Goal: Task Accomplishment & Management: Manage account settings

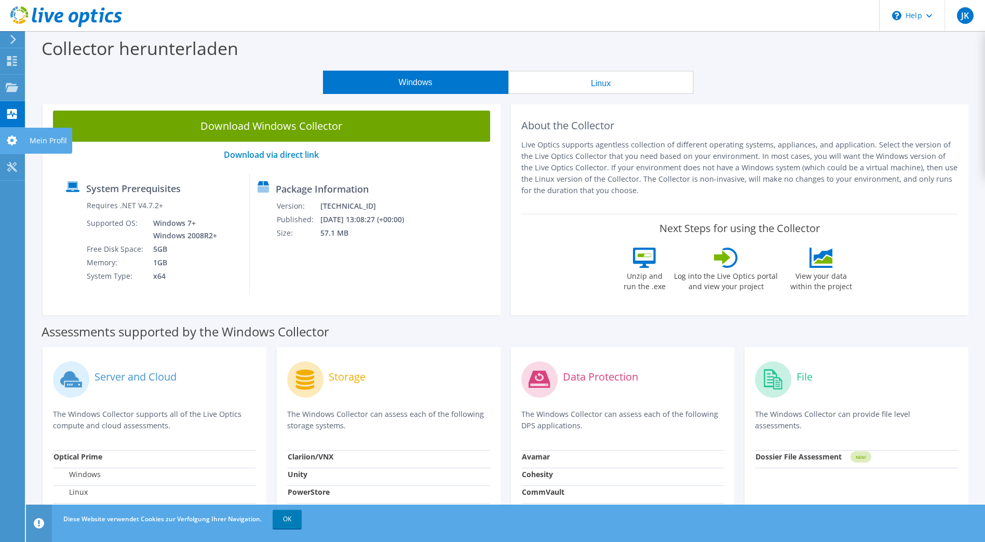
click at [8, 139] on use at bounding box center [12, 141] width 10 height 10
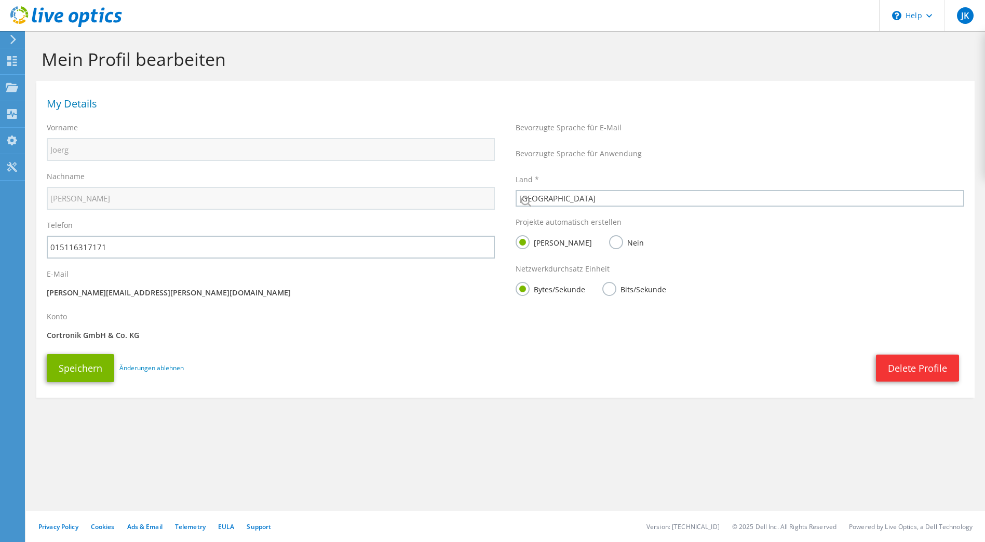
select select "56"
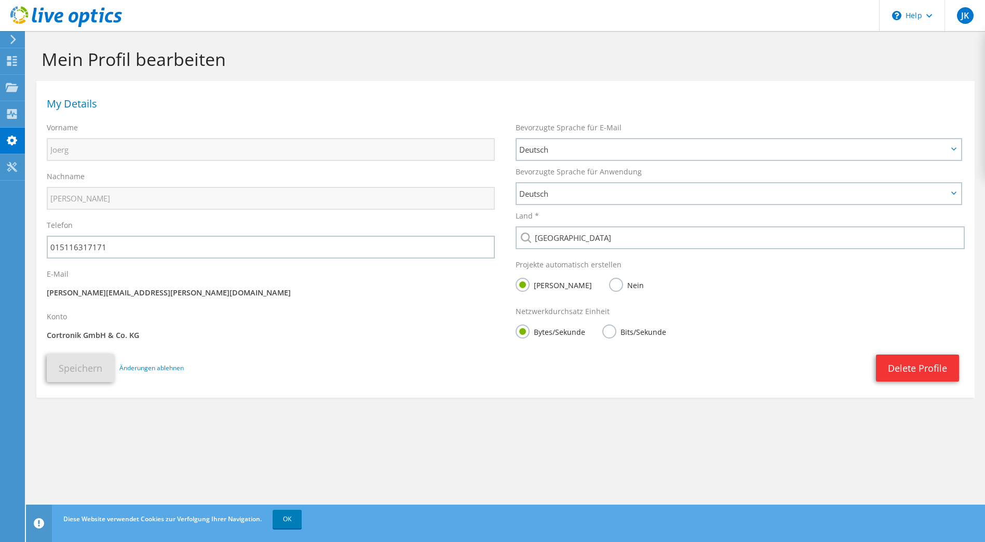
click at [97, 300] on div "E-Mail joerg.kaminsky@biotronik.com" at bounding box center [270, 285] width 469 height 43
click at [100, 293] on p "[PERSON_NAME][EMAIL_ADDRESS][PERSON_NAME][DOMAIN_NAME]" at bounding box center [271, 292] width 448 height 11
click at [12, 167] on use at bounding box center [12, 167] width 10 height 10
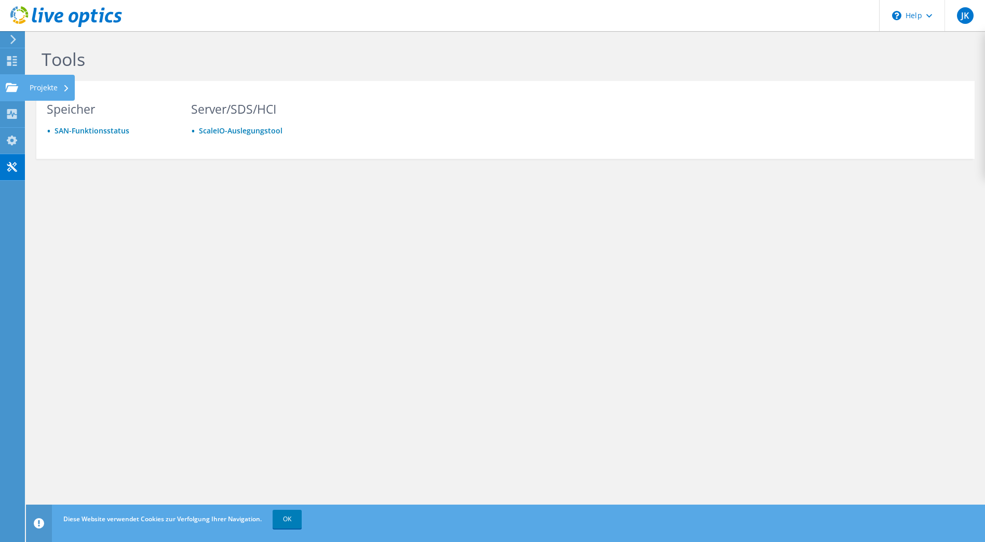
click at [12, 89] on use at bounding box center [12, 87] width 12 height 9
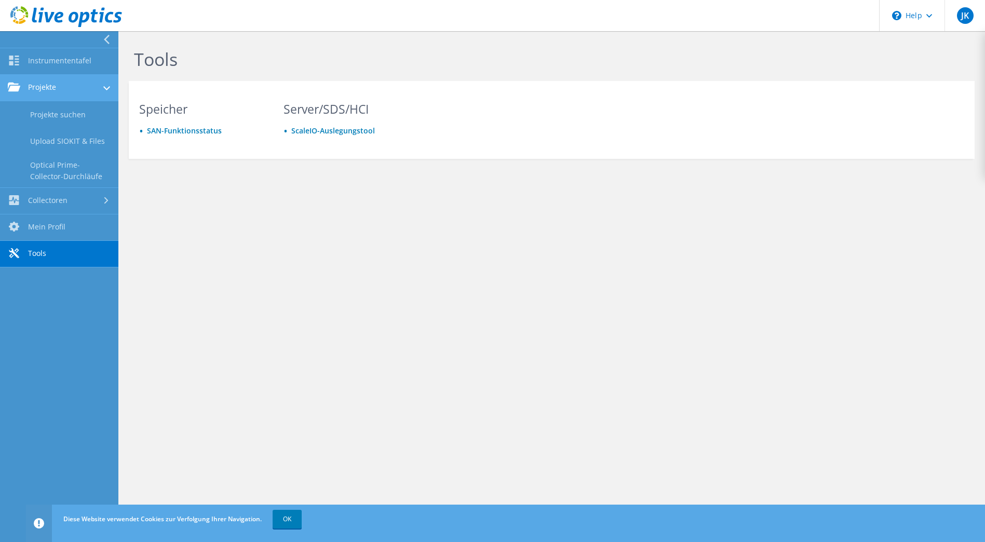
click at [41, 84] on link "Projekte" at bounding box center [59, 88] width 118 height 26
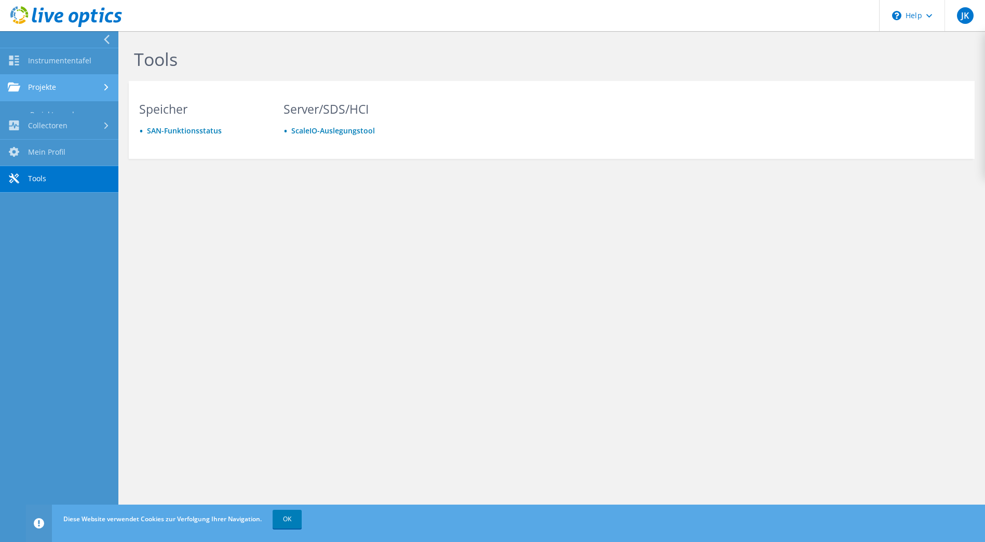
click at [41, 84] on link "Projekte" at bounding box center [59, 88] width 118 height 26
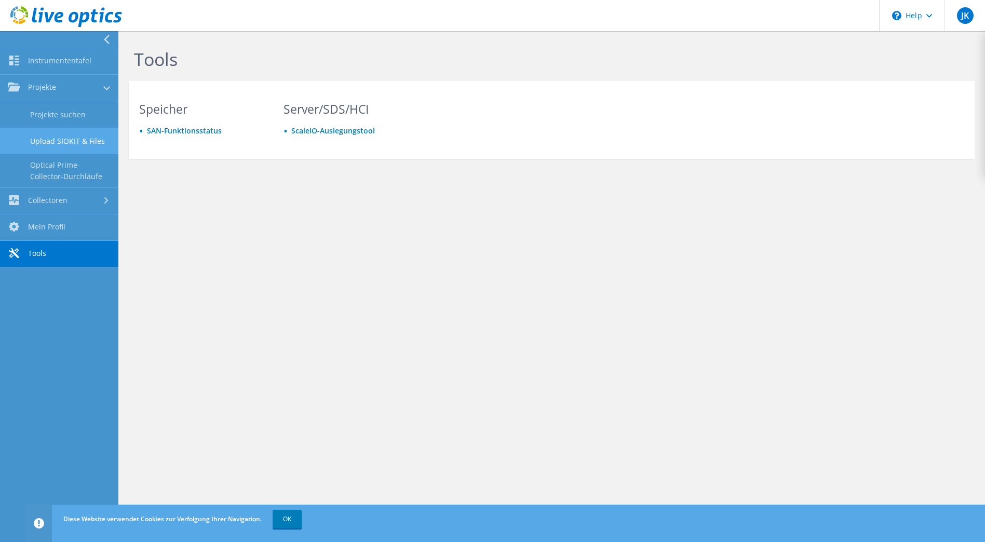
click at [76, 138] on link "Upload SIOKIT & Files" at bounding box center [59, 141] width 118 height 26
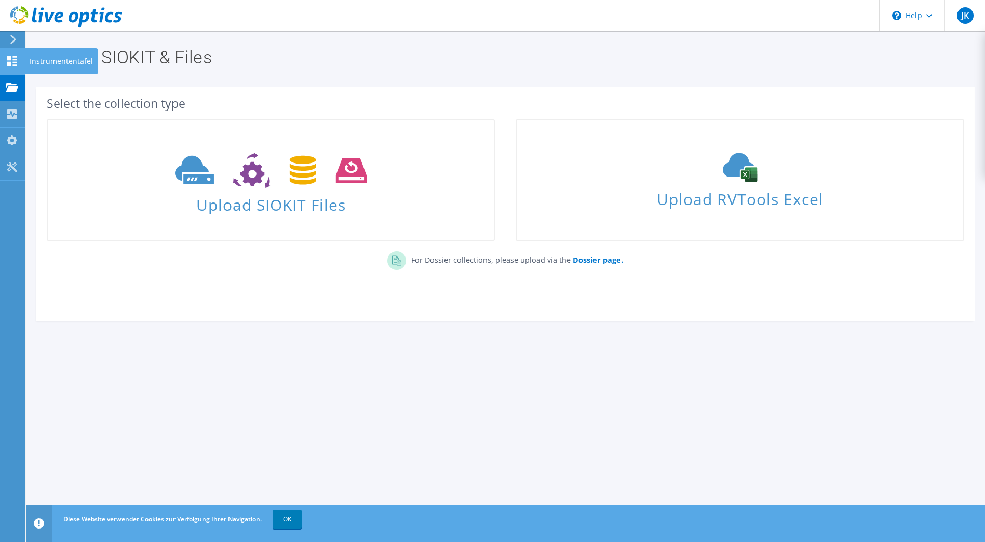
click at [13, 61] on icon at bounding box center [12, 61] width 12 height 10
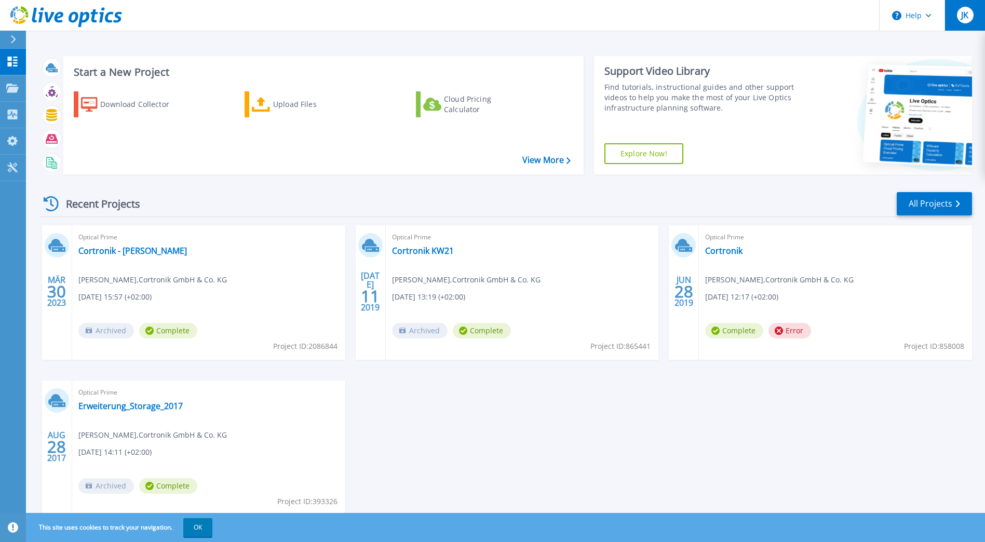
click at [955, 12] on button "JK" at bounding box center [964, 15] width 40 height 31
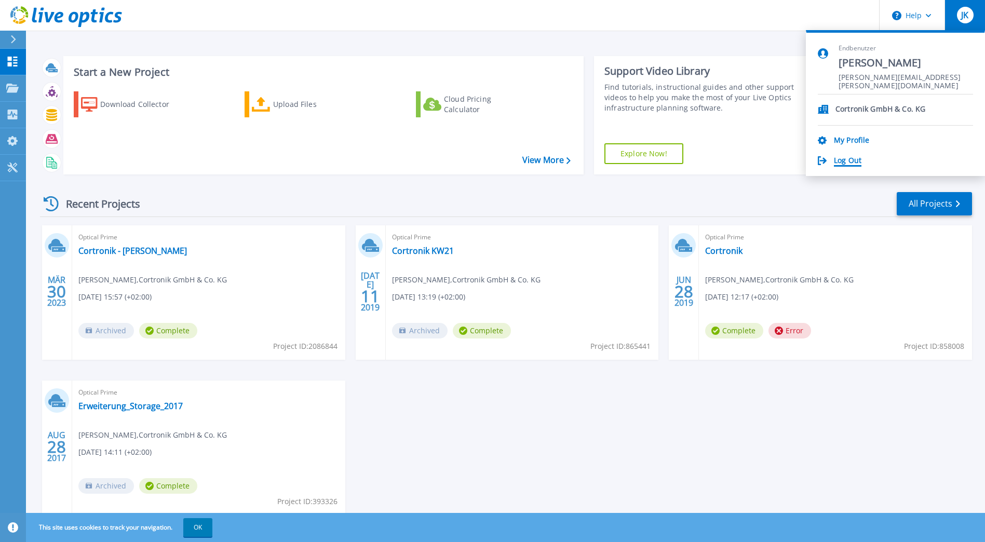
click at [838, 158] on link "Log Out" at bounding box center [848, 161] width 28 height 10
